Goal: Check status: Check status

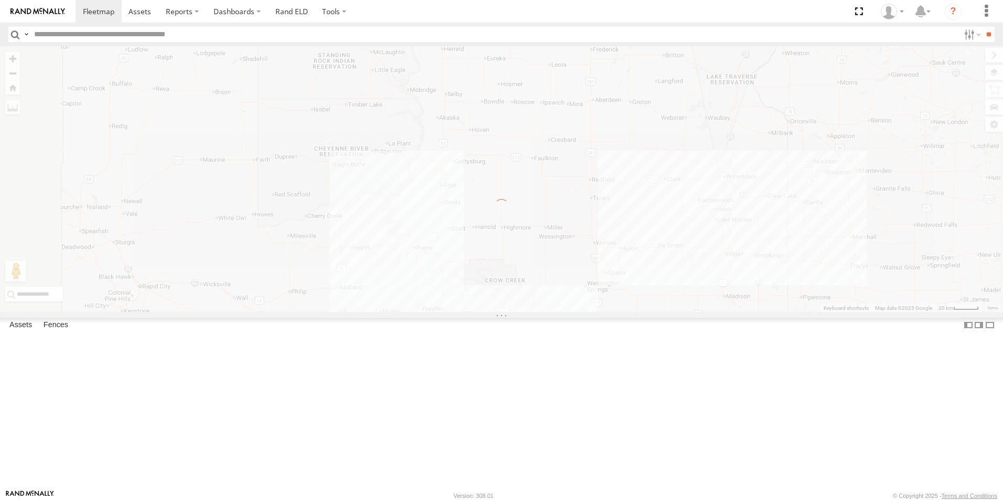
click at [0, 0] on label "×" at bounding box center [0, 0] width 0 height 0
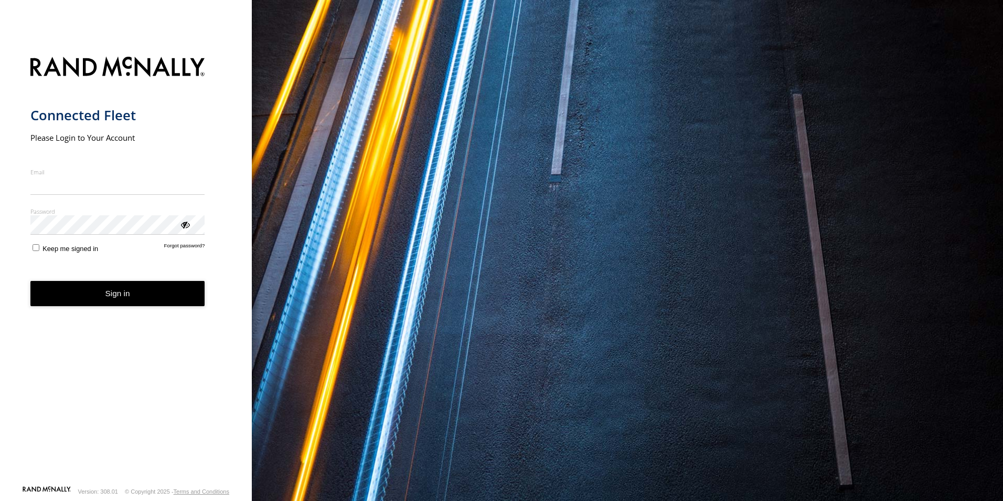
type input "**********"
click at [130, 313] on form "**********" at bounding box center [126, 267] width 192 height 434
click at [134, 297] on button "Sign in" at bounding box center [117, 294] width 175 height 26
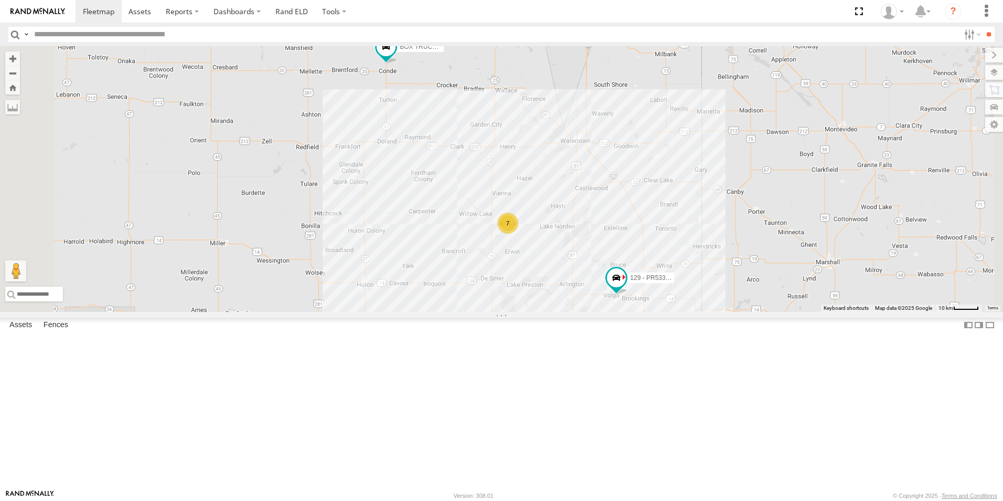
click at [0, 0] on link at bounding box center [0, 0] width 0 height 0
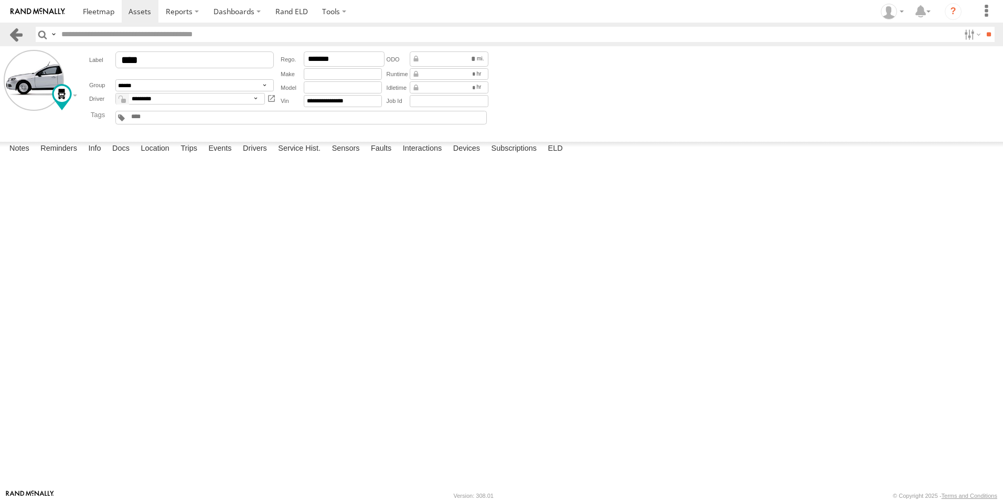
click at [21, 38] on link at bounding box center [15, 34] width 15 height 15
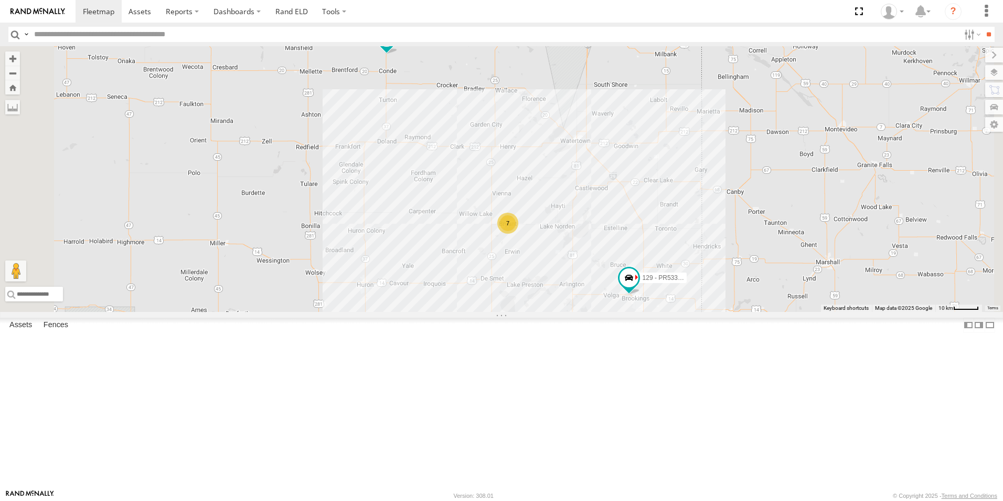
click at [0, 0] on div at bounding box center [0, 0] width 0 height 0
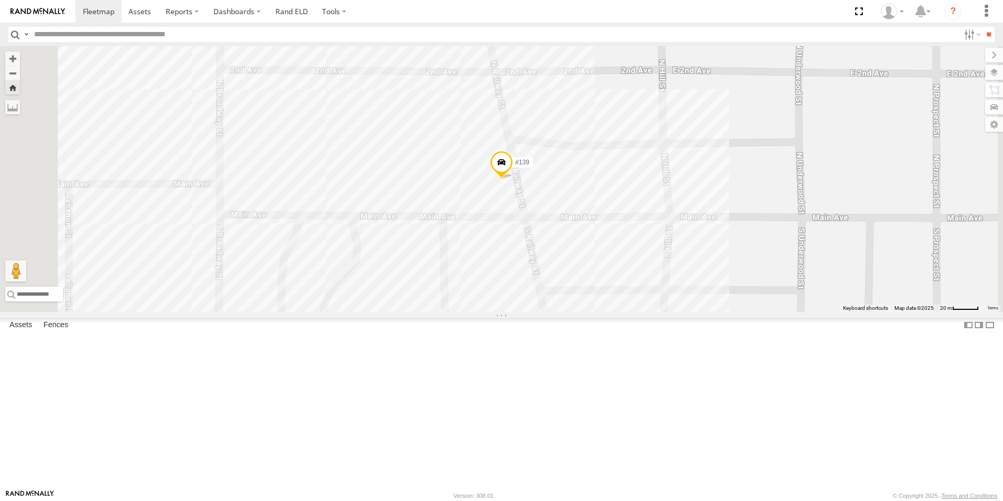
click at [513, 179] on span at bounding box center [501, 165] width 23 height 28
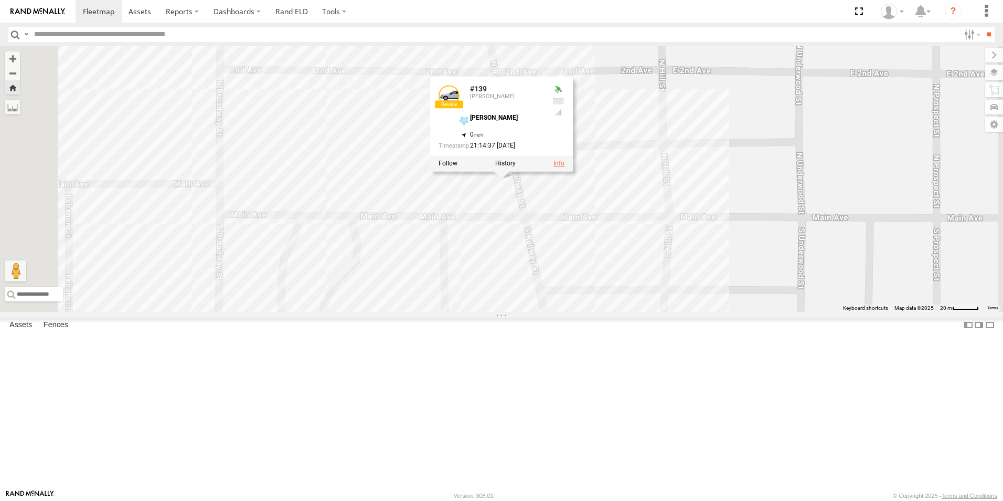
click at [565, 167] on link at bounding box center [559, 163] width 11 height 7
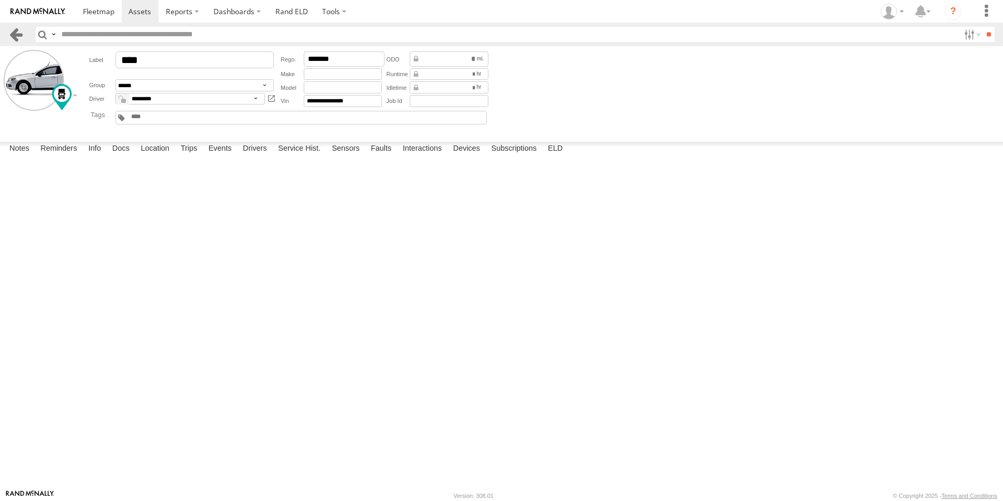
click at [22, 36] on link at bounding box center [15, 34] width 15 height 15
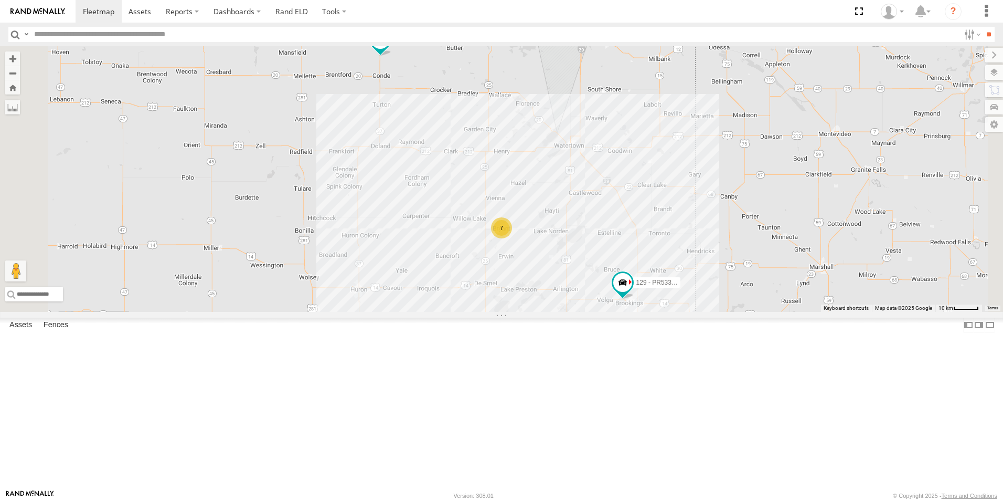
click at [0, 0] on div at bounding box center [0, 0] width 0 height 0
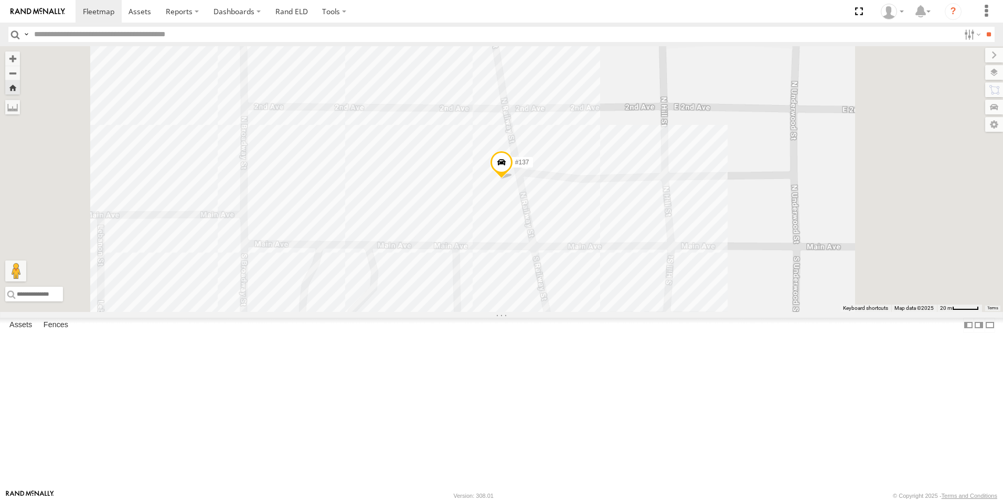
click at [513, 179] on span at bounding box center [501, 165] width 23 height 28
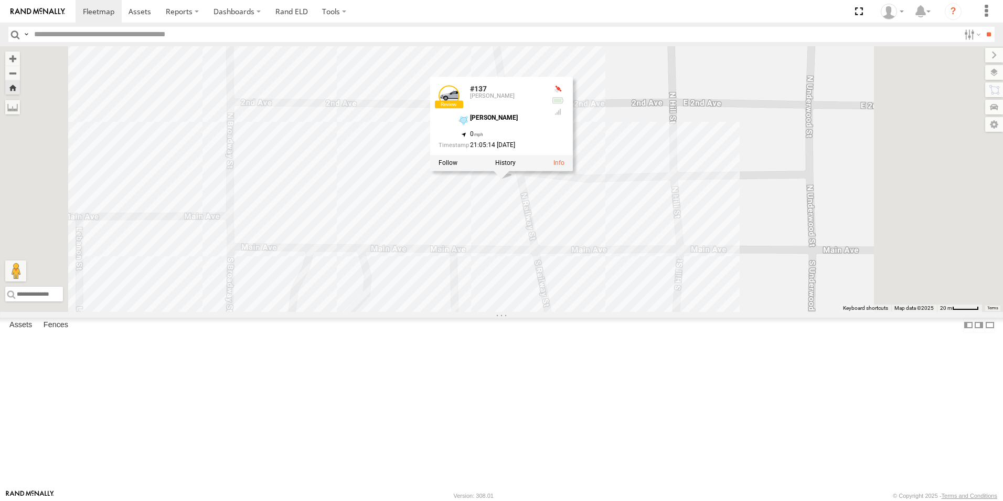
click at [573, 171] on div at bounding box center [501, 163] width 143 height 16
click at [565, 167] on link at bounding box center [559, 163] width 11 height 7
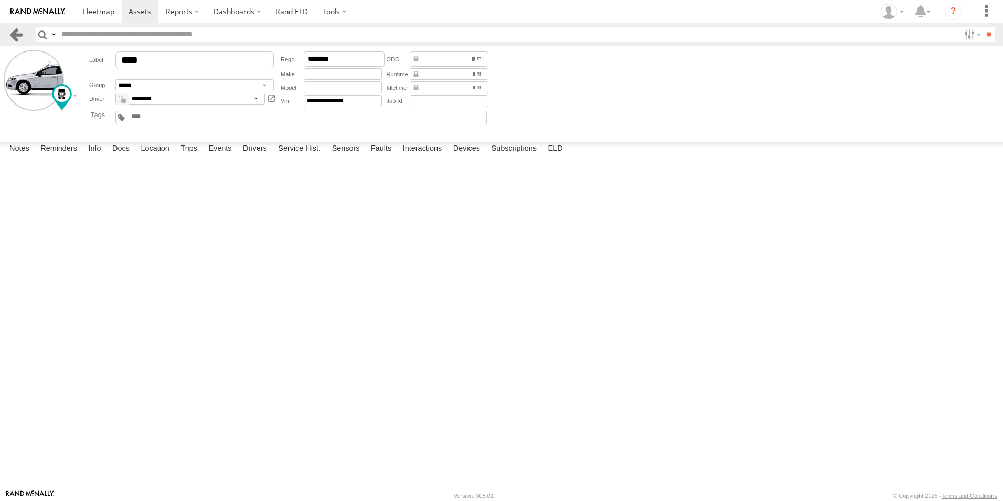
click at [20, 37] on link at bounding box center [15, 34] width 15 height 15
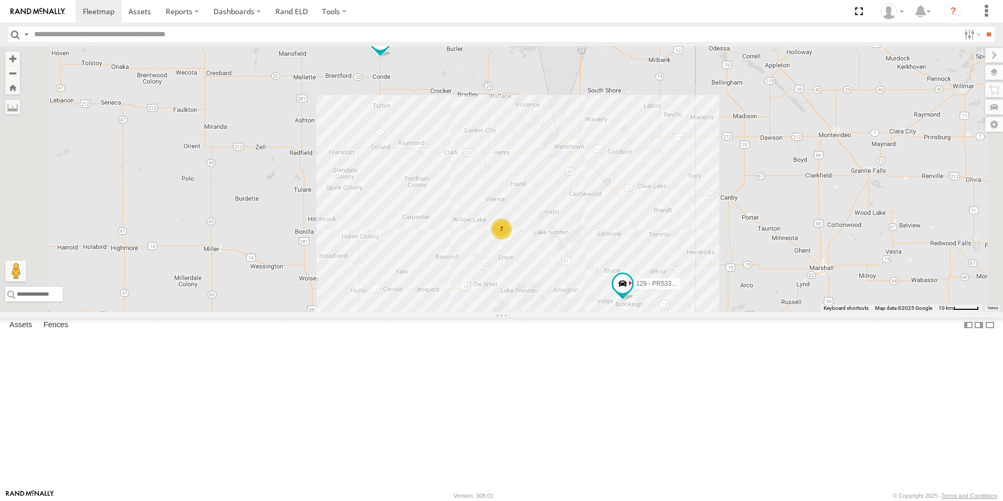
click at [0, 0] on div at bounding box center [0, 0] width 0 height 0
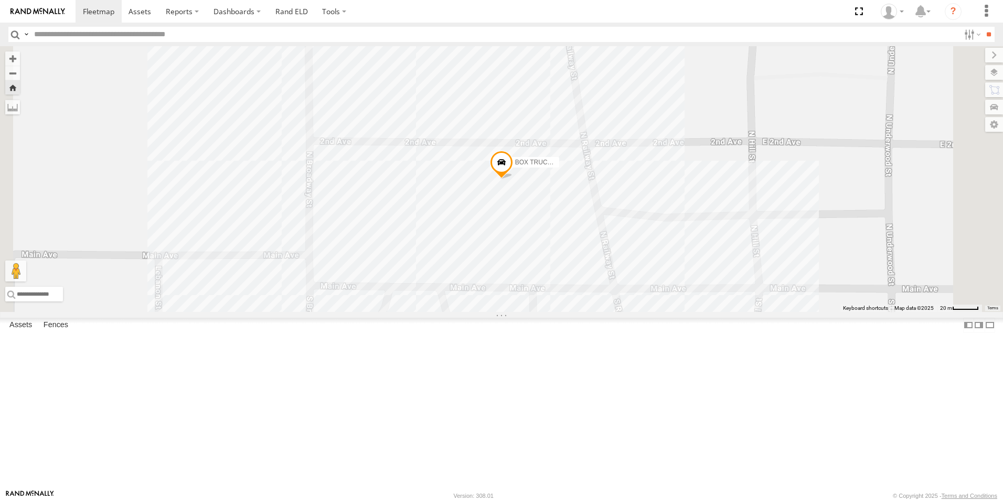
click at [513, 179] on span at bounding box center [501, 165] width 23 height 28
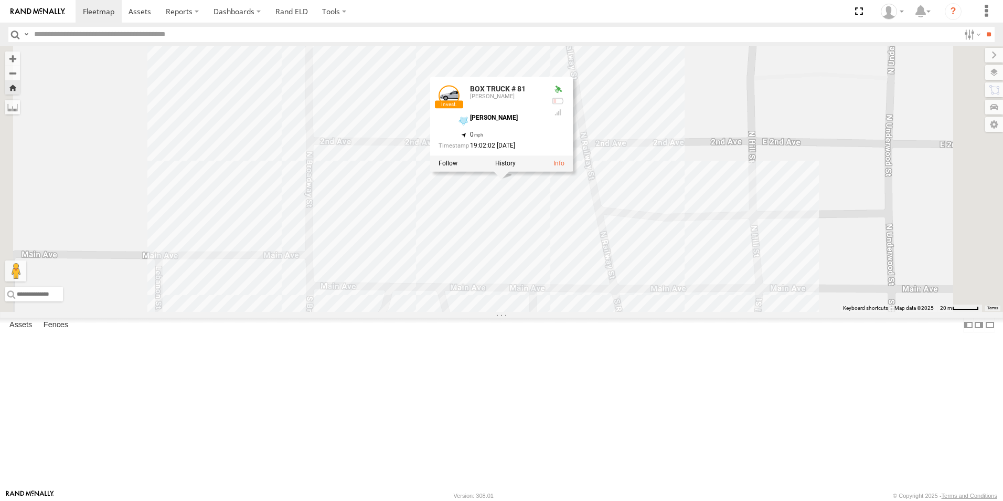
click at [460, 107] on link at bounding box center [449, 96] width 21 height 21
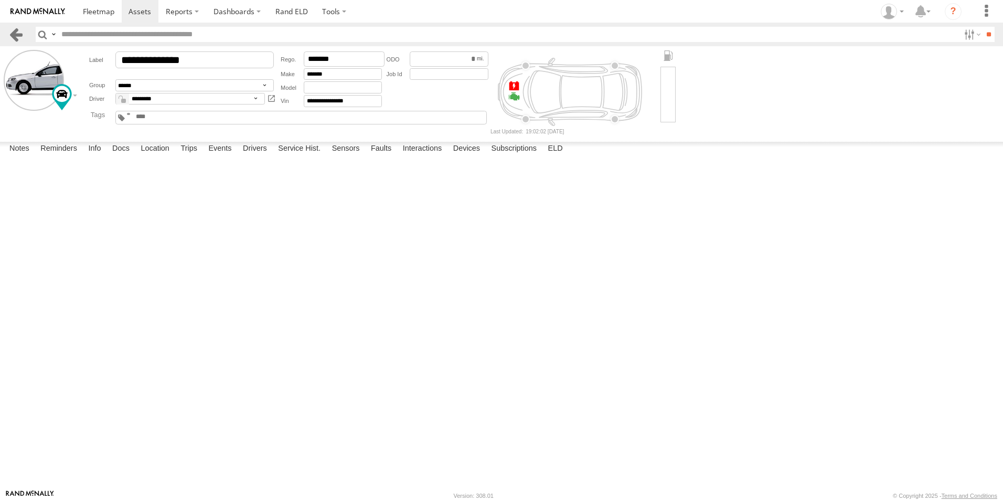
click at [14, 33] on link at bounding box center [15, 34] width 15 height 15
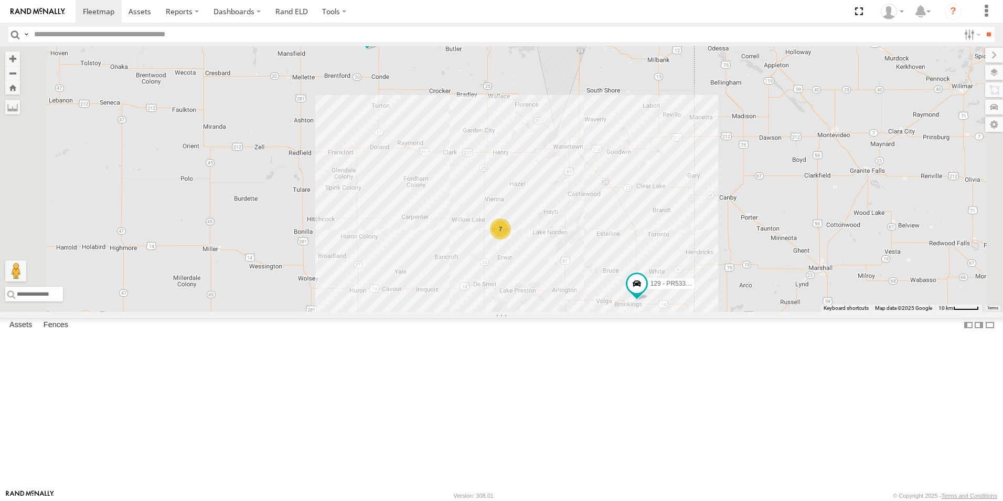
click at [0, 0] on div "#139" at bounding box center [0, 0] width 0 height 0
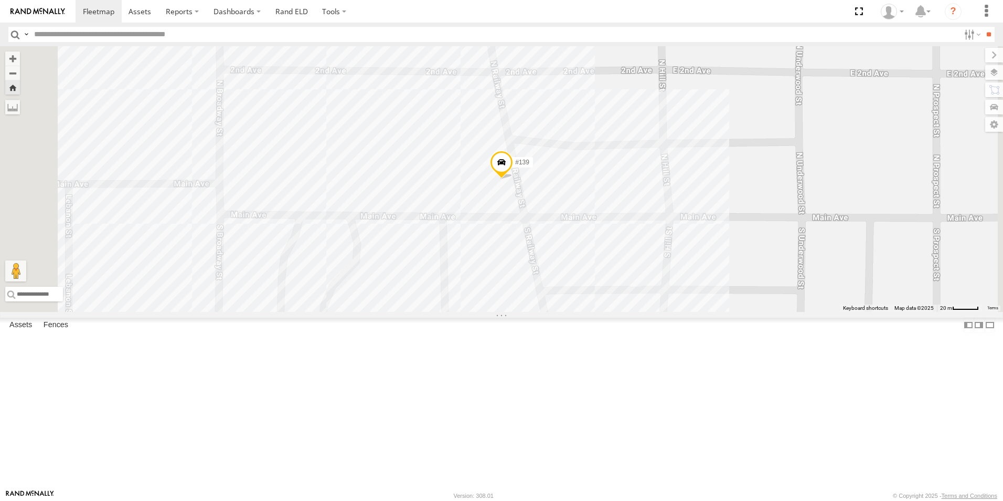
click at [0, 0] on div "[PERSON_NAME]" at bounding box center [0, 0] width 0 height 0
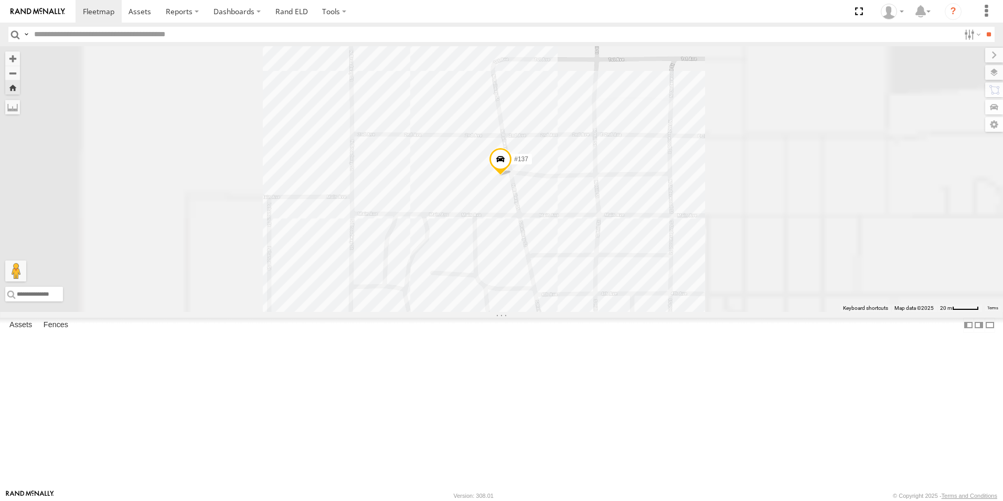
click at [0, 0] on div "BOX TRUCK # 81" at bounding box center [0, 0] width 0 height 0
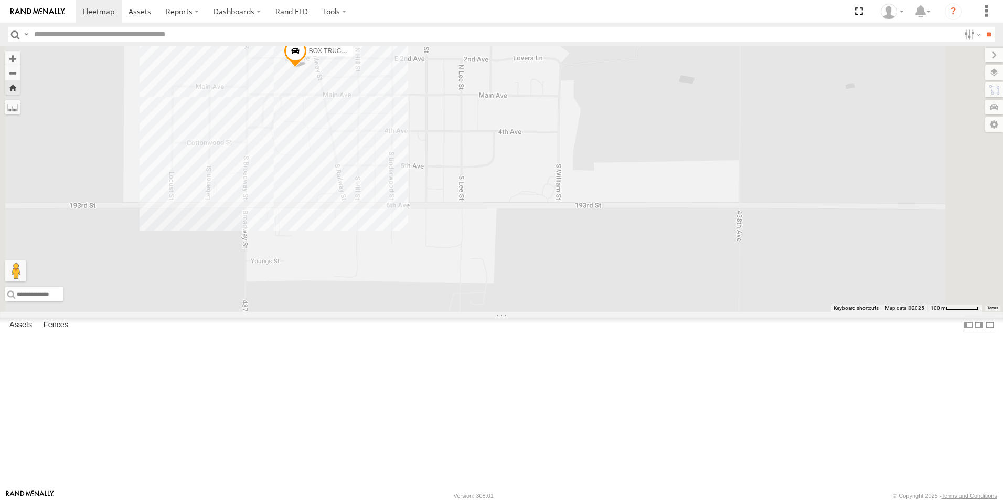
drag, startPoint x: 405, startPoint y: 440, endPoint x: 372, endPoint y: 287, distance: 156.8
click at [372, 287] on div "BOX TRUCK # 81" at bounding box center [501, 179] width 1003 height 266
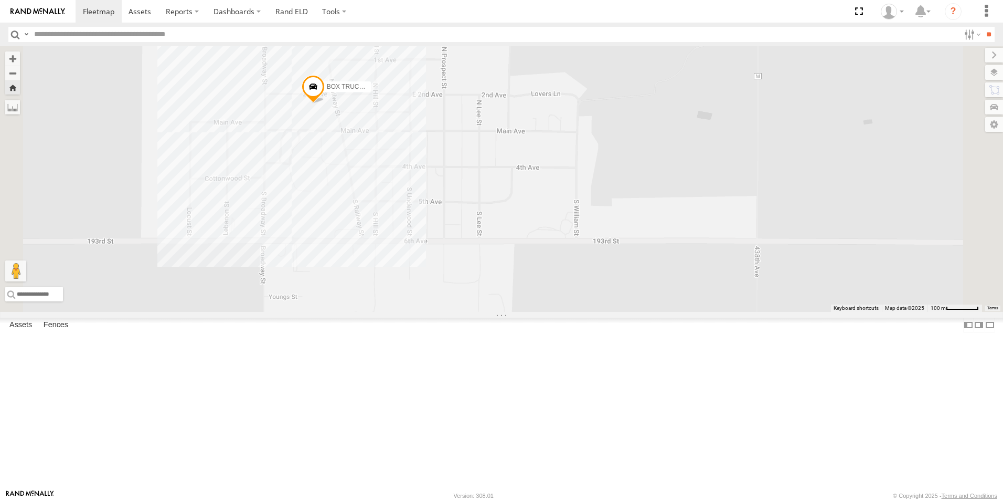
drag, startPoint x: 352, startPoint y: 247, endPoint x: 362, endPoint y: 260, distance: 16.5
click at [362, 260] on div "BOX TRUCK # 81" at bounding box center [501, 179] width 1003 height 266
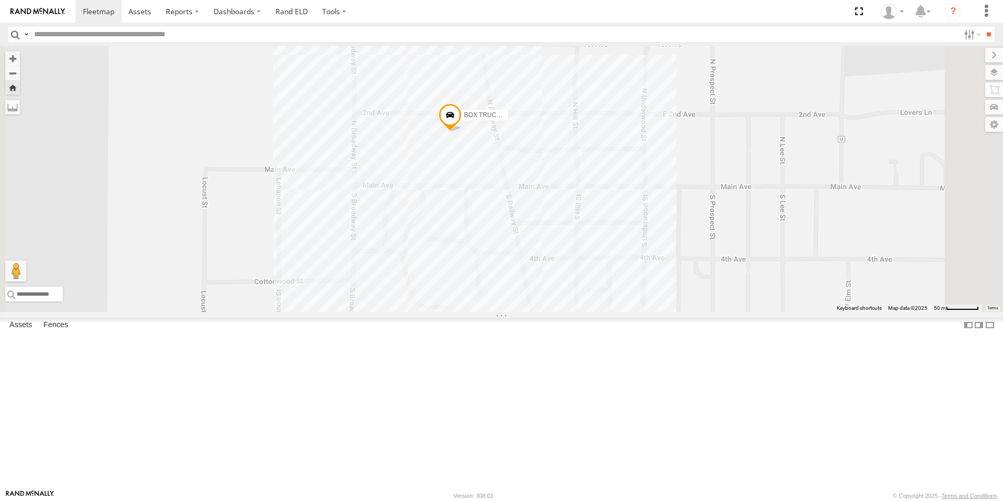
click at [363, 259] on div "BOX TRUCK # 81" at bounding box center [501, 179] width 1003 height 266
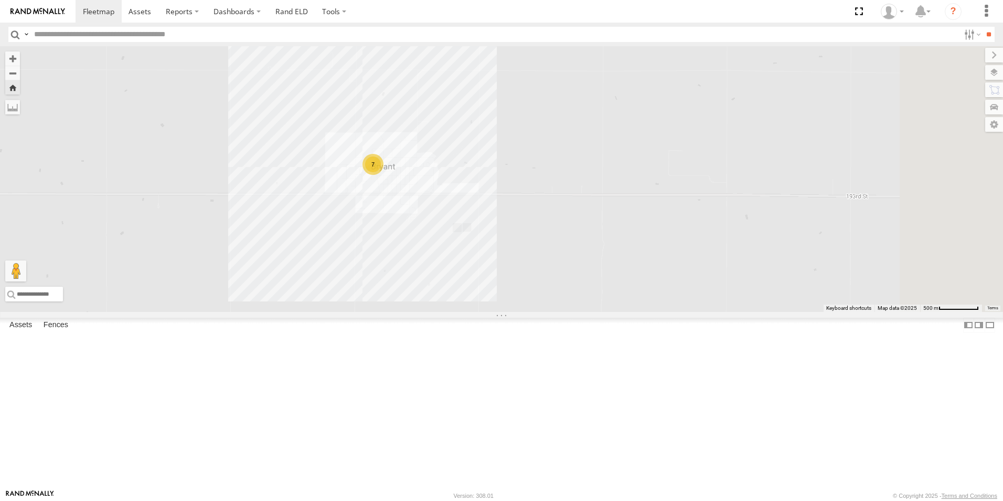
drag, startPoint x: 442, startPoint y: 272, endPoint x: 387, endPoint y: 272, distance: 55.6
click at [387, 272] on div "7" at bounding box center [501, 179] width 1003 height 266
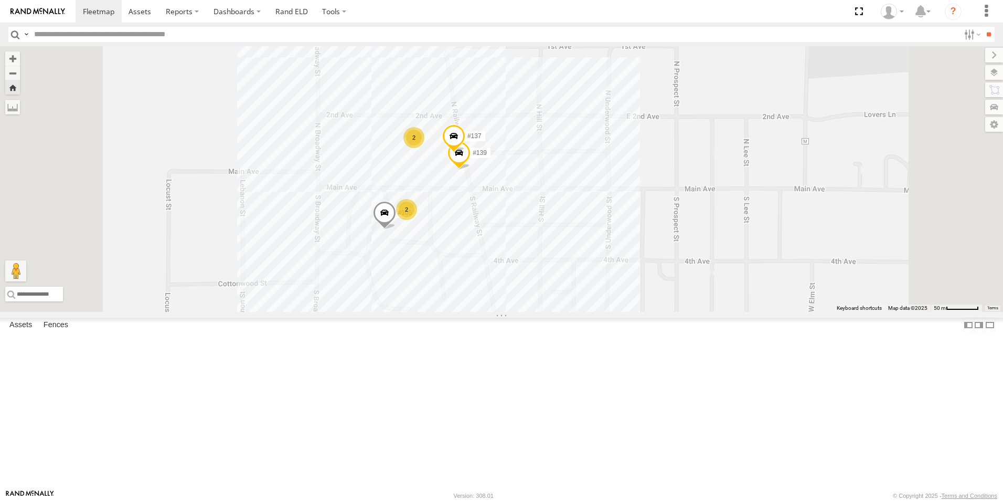
drag, startPoint x: 510, startPoint y: 308, endPoint x: 524, endPoint y: 421, distance: 114.3
click at [524, 312] on div "#139 2 #105 2 #137" at bounding box center [501, 179] width 1003 height 266
